Goal: Obtain resource: Obtain resource

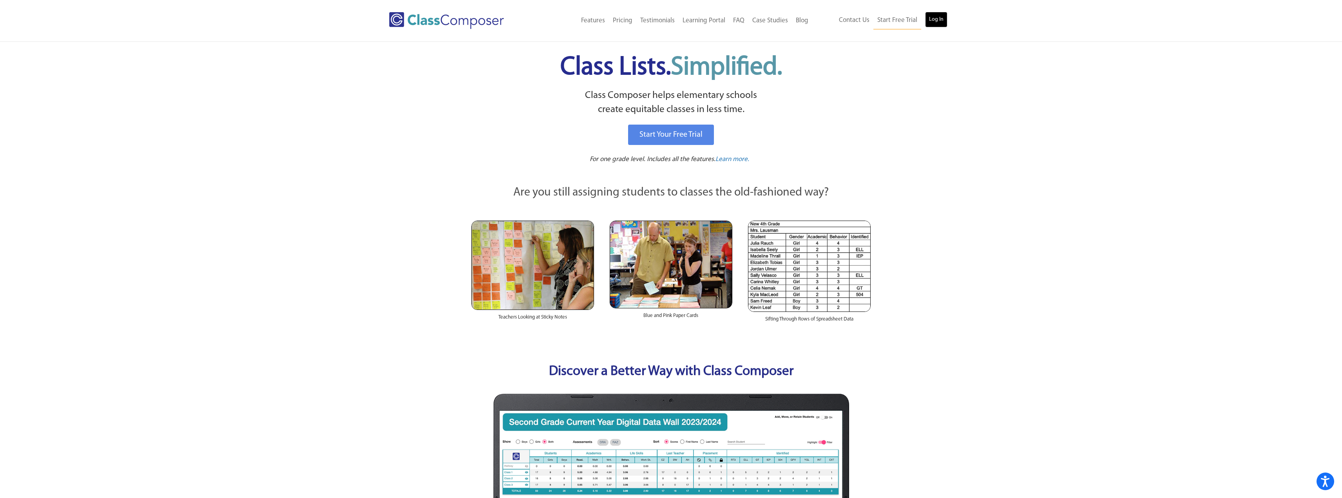
click at [938, 17] on link "Log In" at bounding box center [936, 20] width 22 height 16
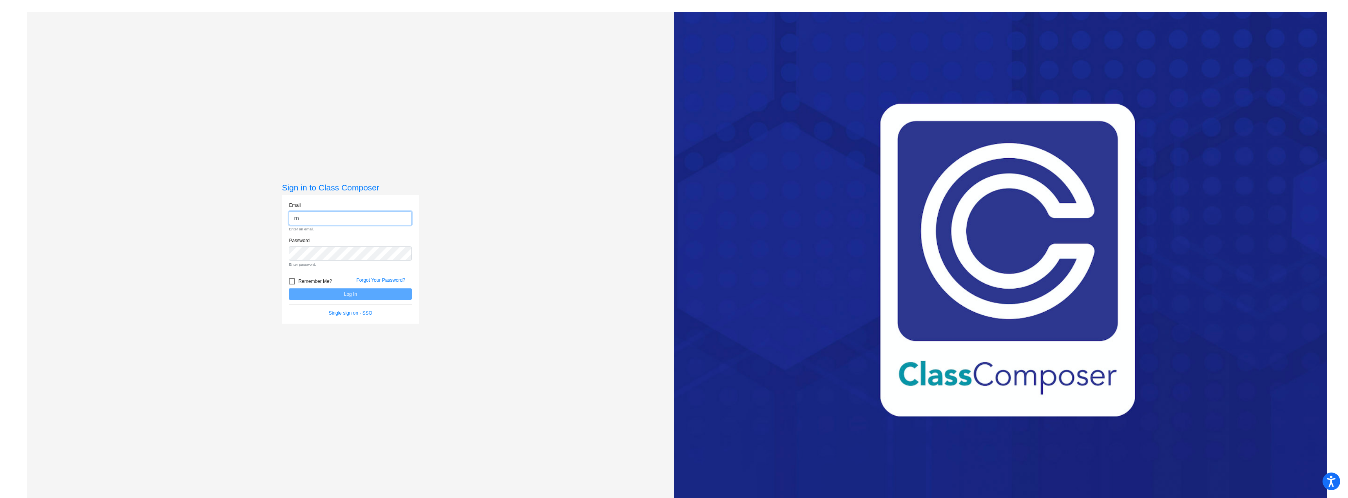
type input "mgreenwald@sd27j.net"
click at [389, 279] on button "Log In" at bounding box center [350, 280] width 123 height 11
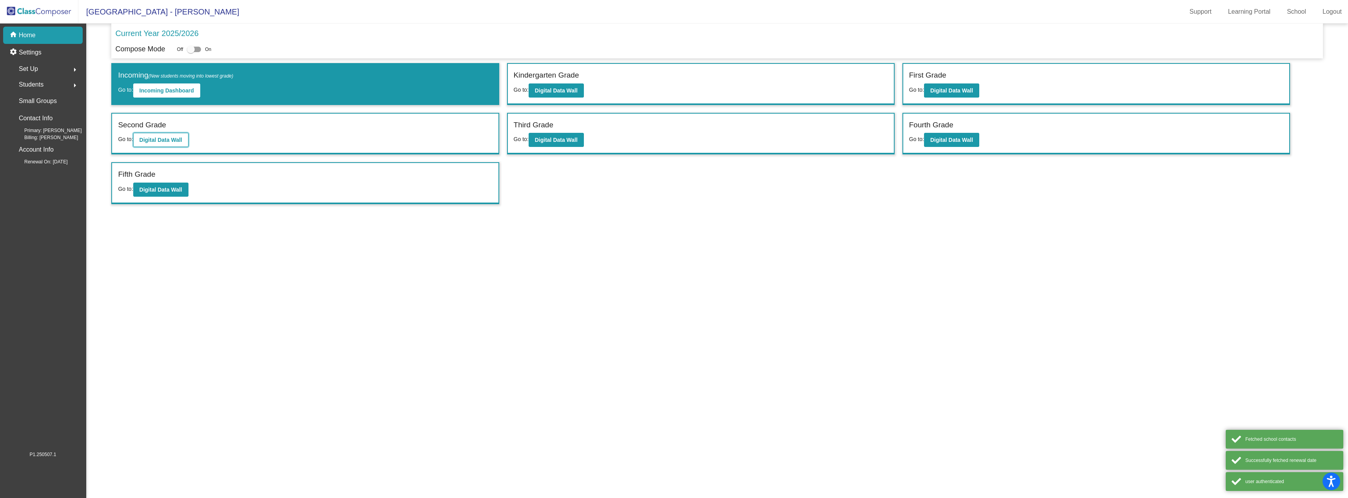
click at [169, 141] on b "Digital Data Wall" at bounding box center [161, 140] width 43 height 6
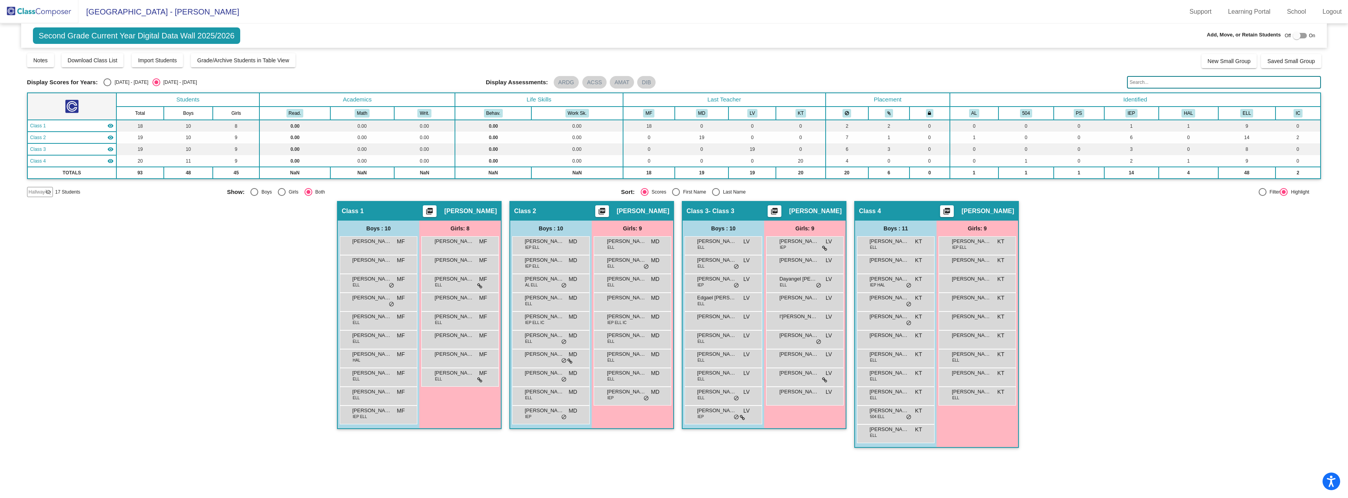
click at [434, 210] on mat-icon "picture_as_pdf" at bounding box center [429, 212] width 9 height 11
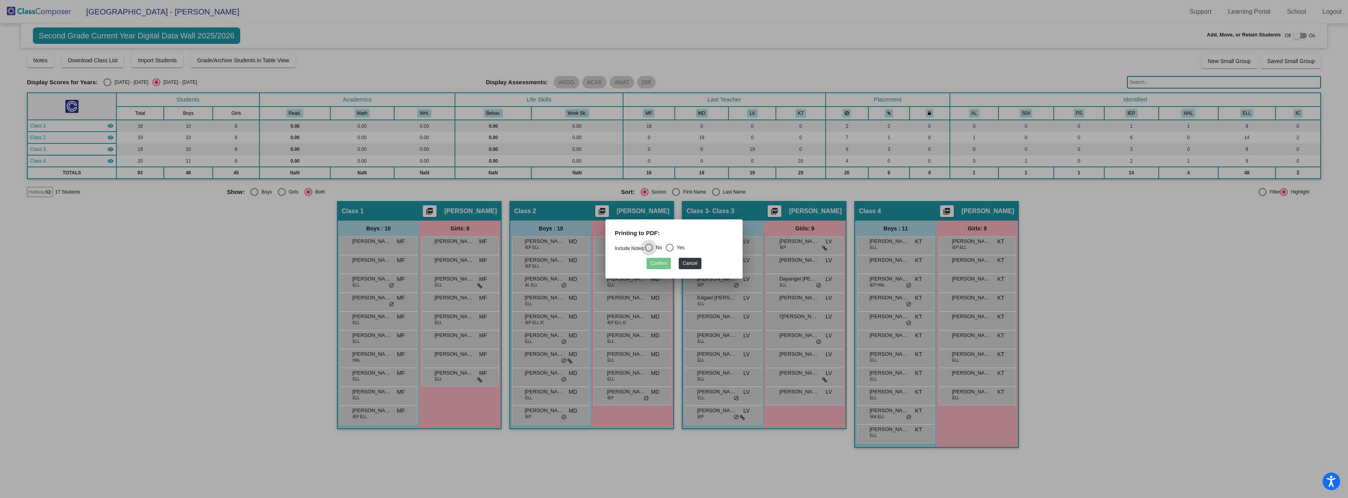
click at [674, 248] on div "Select an option" at bounding box center [670, 248] width 8 height 8
click at [670, 252] on input "Yes" at bounding box center [669, 252] width 0 height 0
radio input "true"
click at [662, 264] on button "Confirm" at bounding box center [659, 263] width 24 height 11
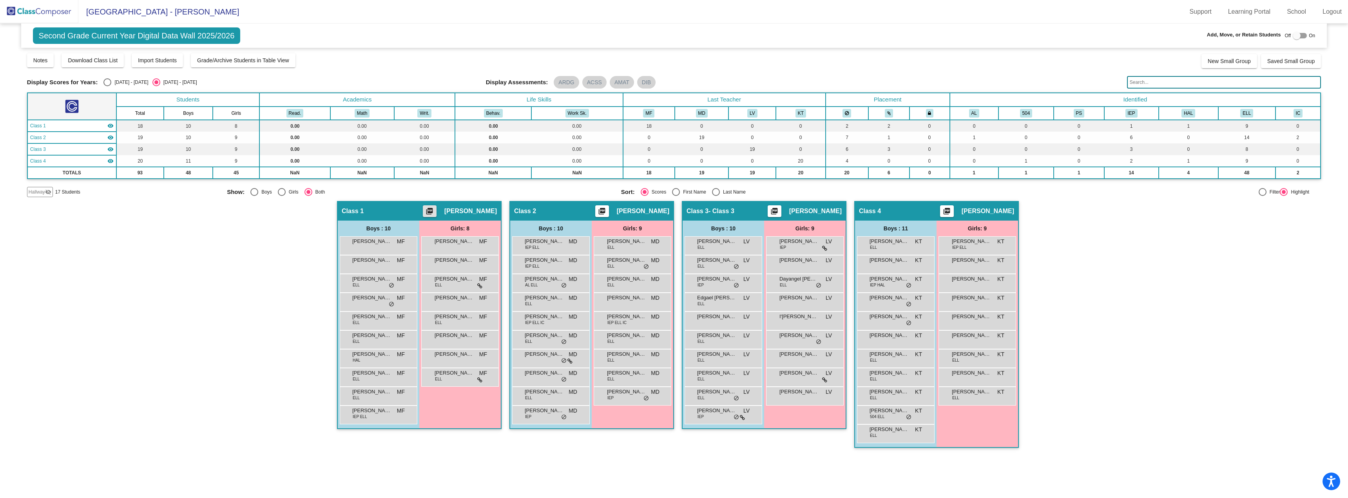
click at [434, 211] on mat-icon "picture_as_pdf" at bounding box center [429, 212] width 9 height 11
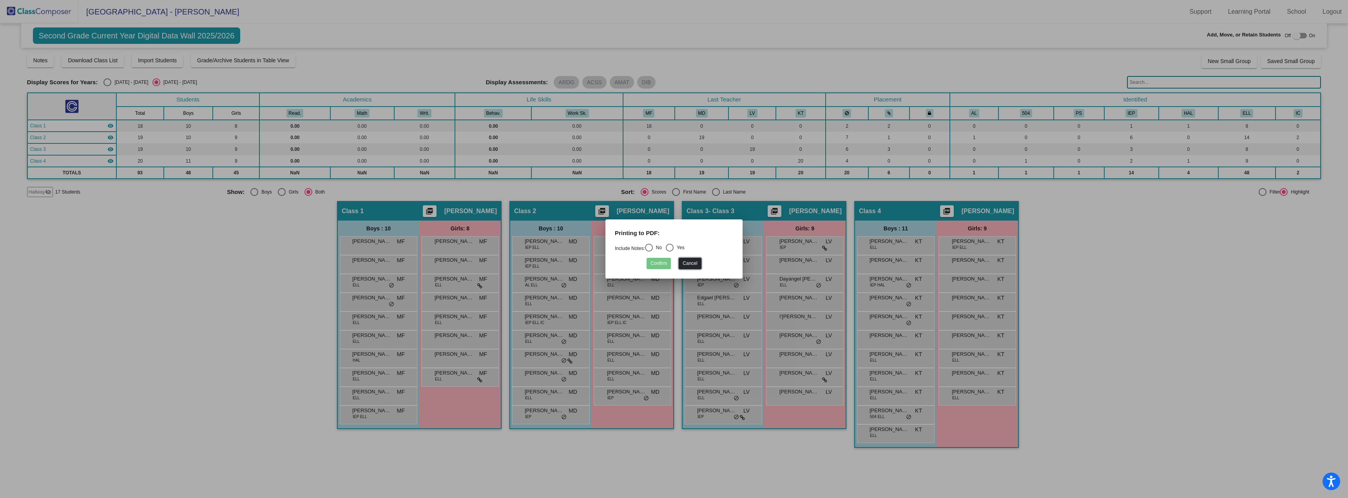
click at [686, 263] on button "Cancel" at bounding box center [690, 263] width 22 height 11
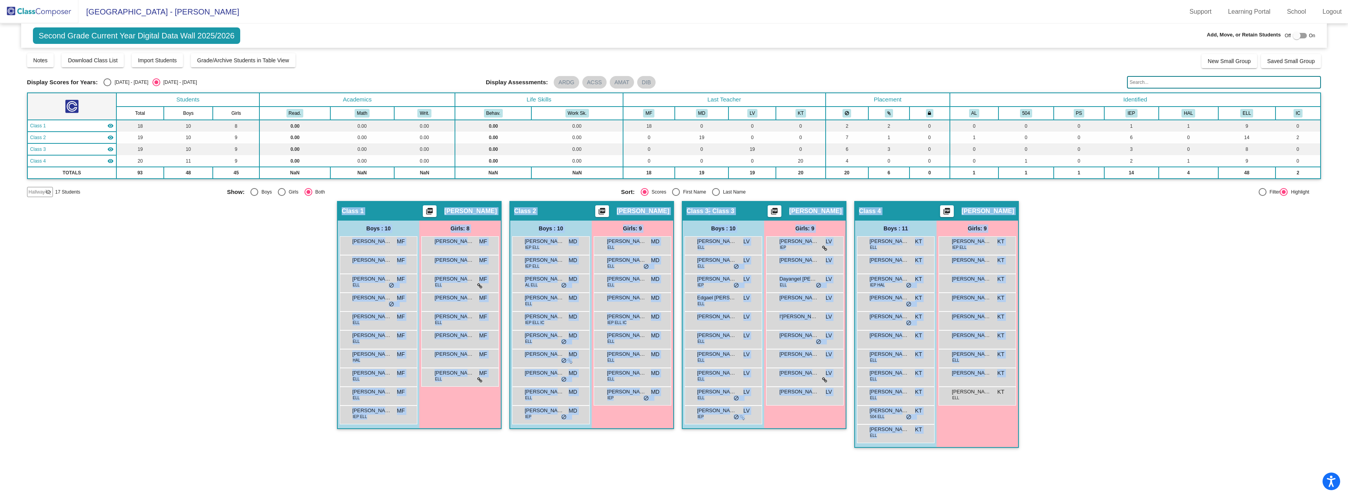
drag, startPoint x: 212, startPoint y: 207, endPoint x: 1156, endPoint y: 462, distance: 978.1
click at [1156, 462] on mat-sidenav-content "Second Grade Current Year Digital Data Wall 2025/2026 Add, Move, or Retain Stud…" at bounding box center [674, 261] width 1348 height 475
click at [86, 57] on span "Download Class List" at bounding box center [93, 60] width 50 height 6
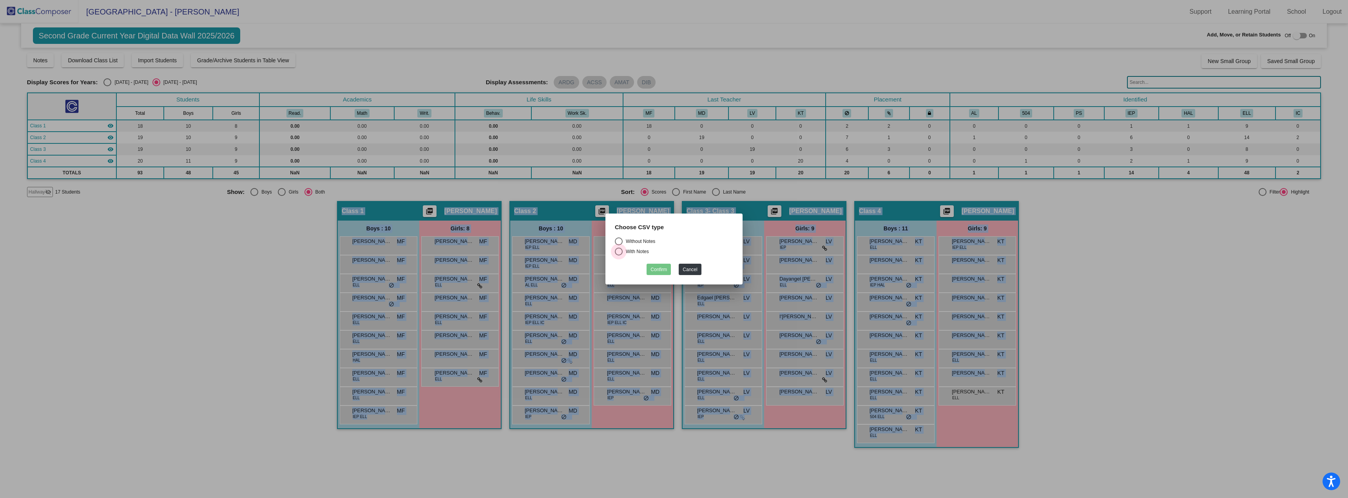
click at [620, 250] on div "Select an option" at bounding box center [619, 252] width 8 height 8
click at [619, 256] on input "With Notes" at bounding box center [619, 256] width 0 height 0
radio input "true"
click at [655, 270] on button "Confirm" at bounding box center [659, 269] width 24 height 11
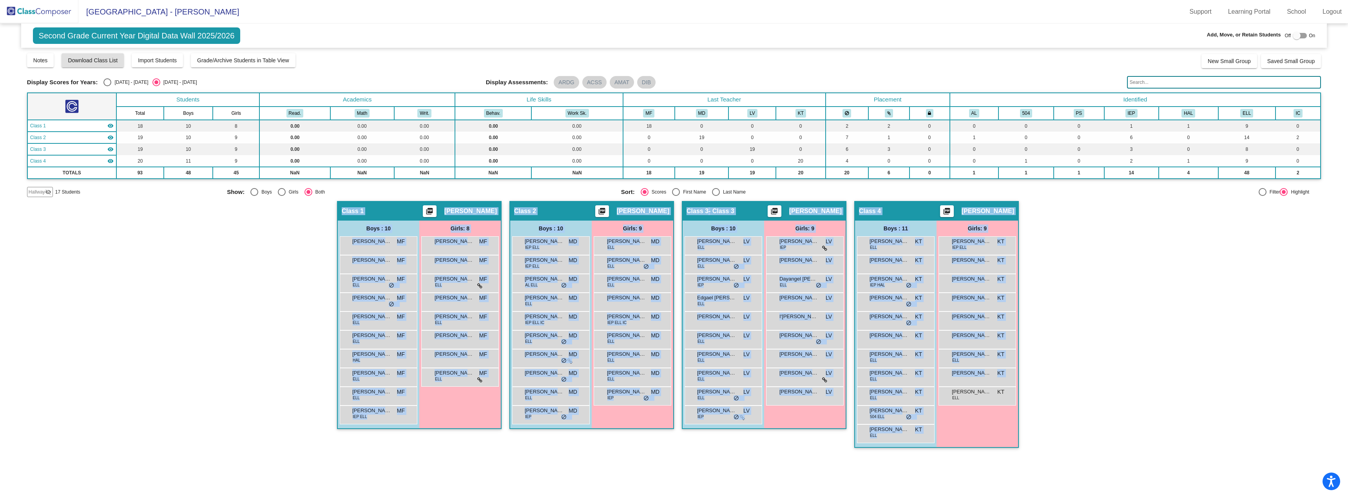
click at [238, 254] on div "Hallway - Hallway Class picture_as_pdf Add Student First Name Last Name Student…" at bounding box center [674, 328] width 1294 height 255
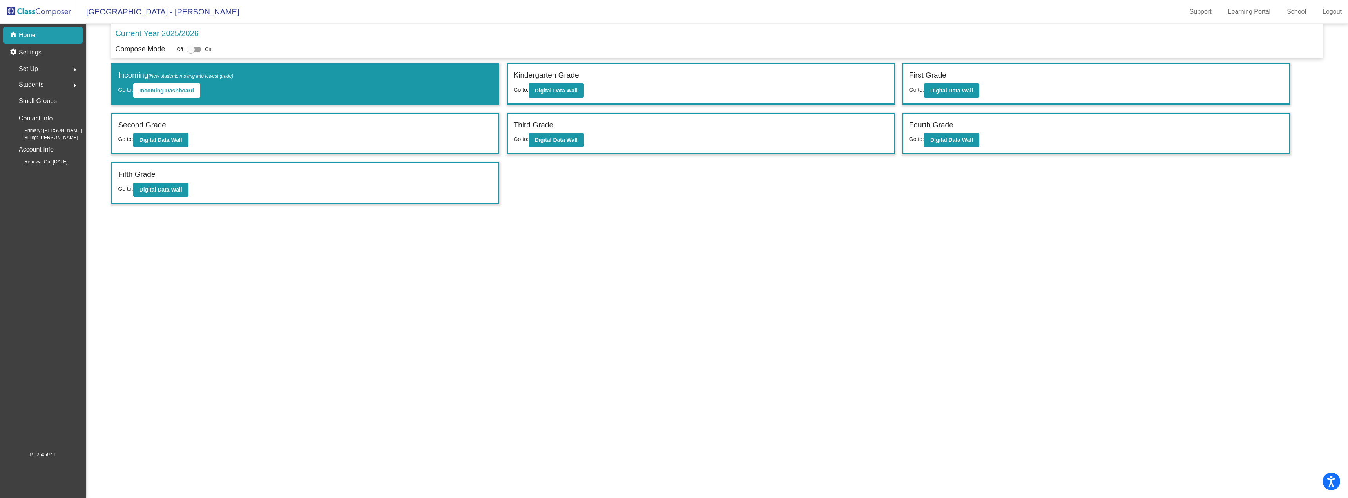
click at [660, 77] on div "Kindergarten Grade" at bounding box center [701, 77] width 374 height 14
click at [555, 93] on b "Digital Data Wall" at bounding box center [556, 90] width 43 height 6
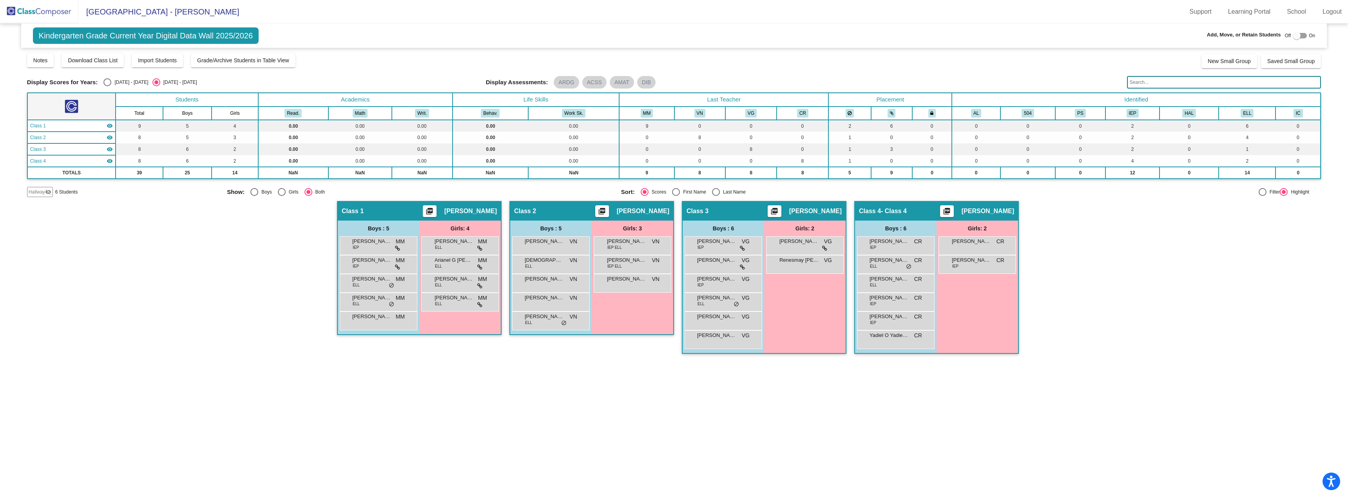
drag, startPoint x: 310, startPoint y: 207, endPoint x: 190, endPoint y: 227, distance: 121.7
click at [184, 227] on div "Hallway - Hallway Class picture_as_pdf Add Student First Name Last Name Student…" at bounding box center [674, 281] width 1294 height 161
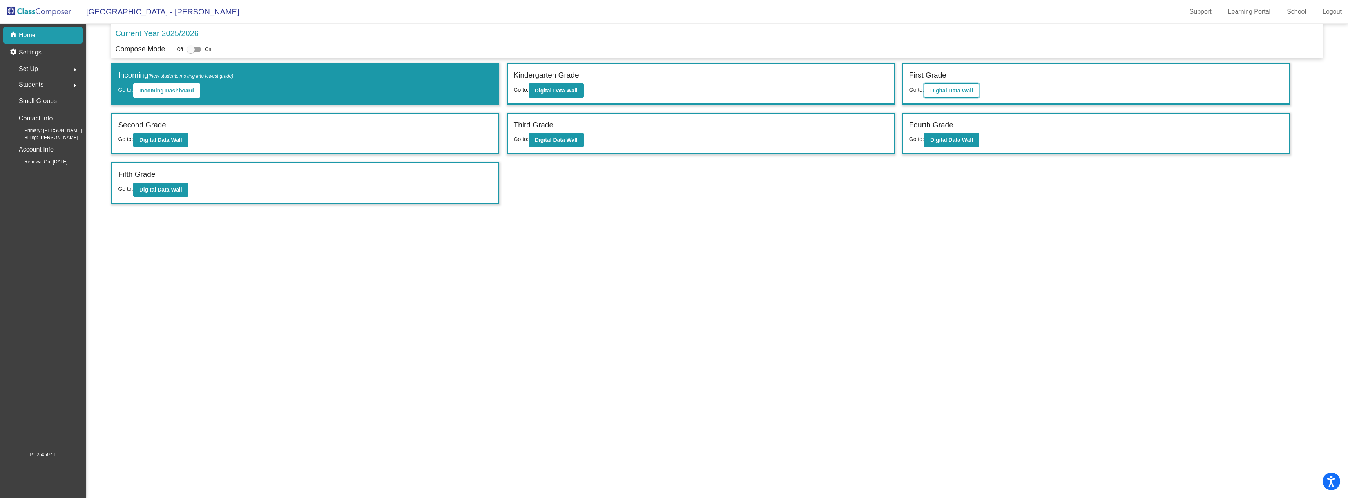
click at [961, 87] on b "Digital Data Wall" at bounding box center [952, 90] width 43 height 6
click at [571, 135] on button "Digital Data Wall" at bounding box center [556, 140] width 55 height 14
click at [964, 143] on button "Digital Data Wall" at bounding box center [951, 140] width 55 height 14
click at [180, 189] on b "Digital Data Wall" at bounding box center [161, 190] width 43 height 6
